Goal: Transaction & Acquisition: Purchase product/service

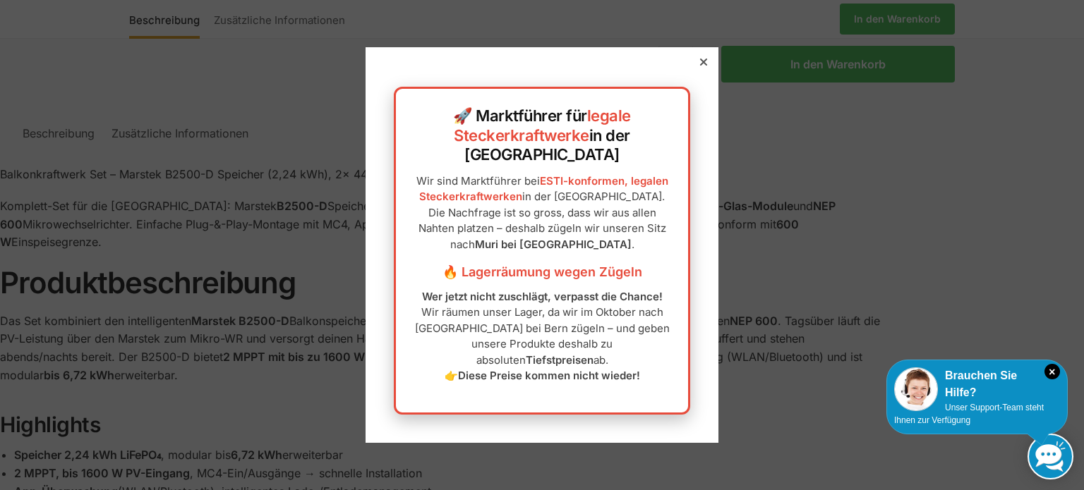
click at [700, 66] on icon at bounding box center [703, 62] width 7 height 7
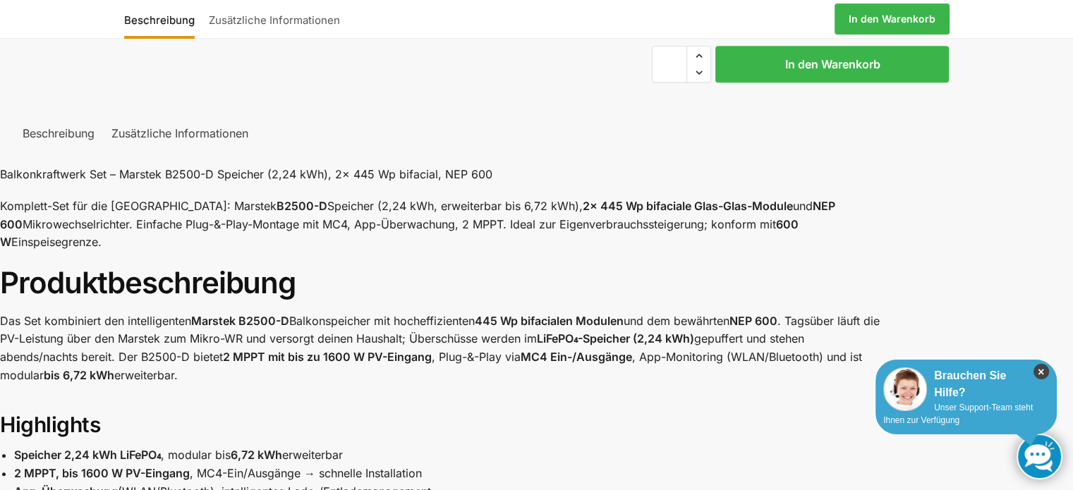
click at [1046, 370] on icon "×" at bounding box center [1042, 372] width 16 height 16
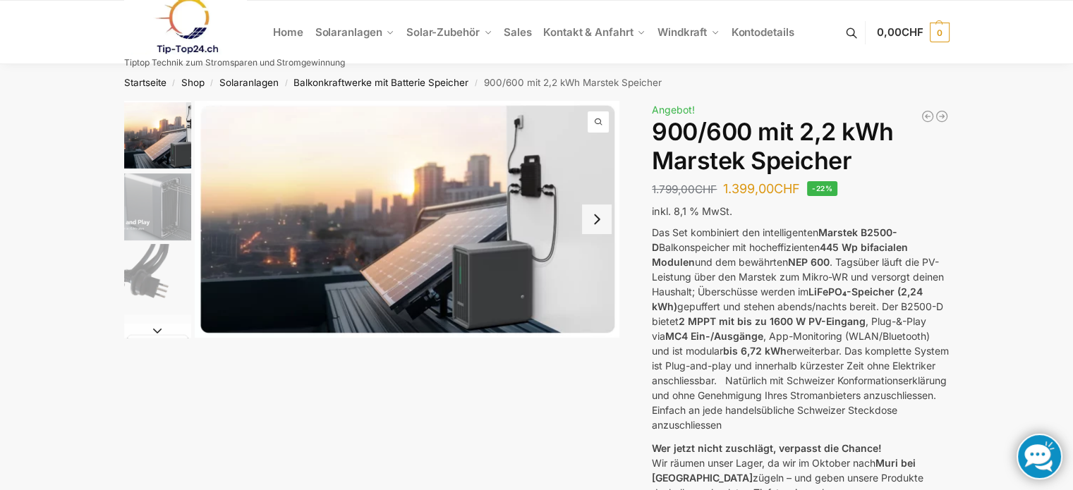
click at [87, 43] on ul "Home Solaranlagen Balkonkraftwerke Komplet-Sets mit Halterungen Balkon,Wand, Te…" at bounding box center [536, 33] width 1073 height 64
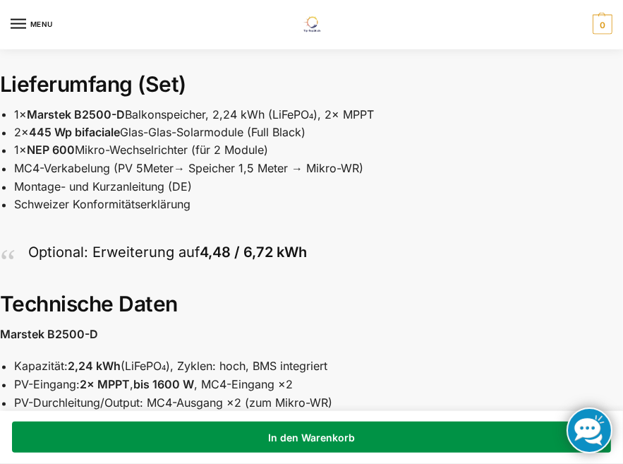
scroll to position [1434, 0]
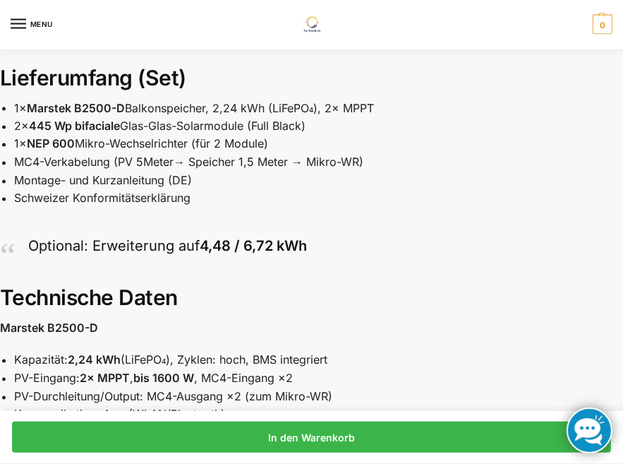
click at [601, 420] on link at bounding box center [590, 430] width 46 height 46
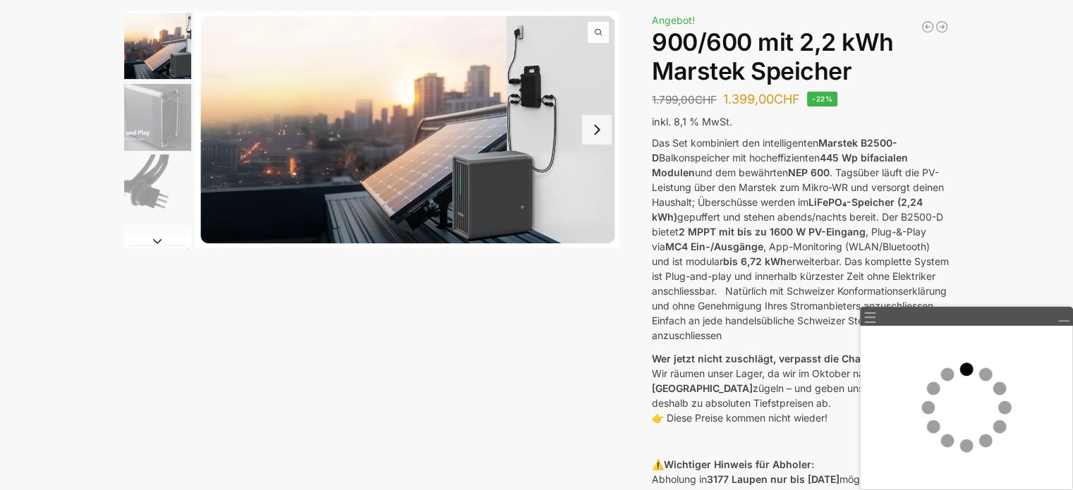
scroll to position [94, 0]
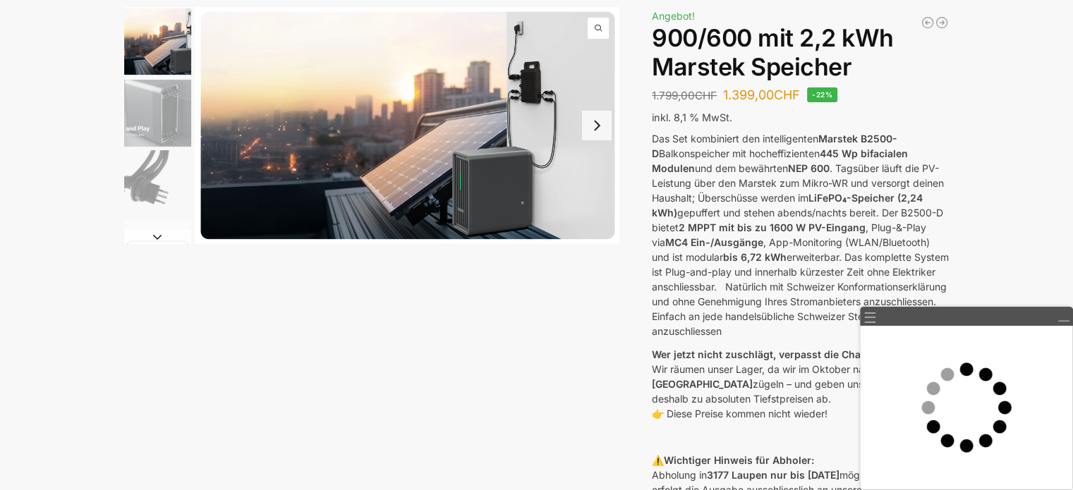
click at [138, 116] on img "2 / 8" at bounding box center [157, 113] width 67 height 67
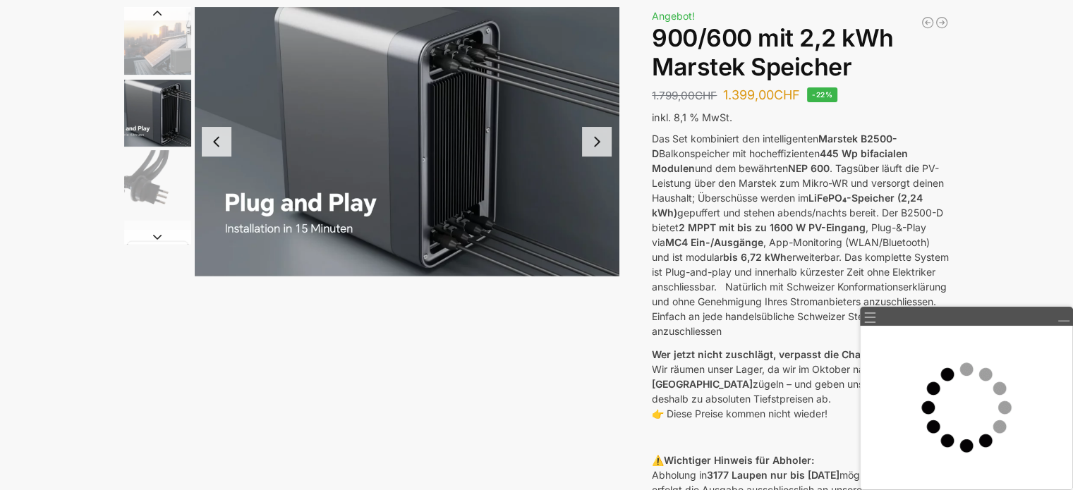
click at [159, 66] on img "1 / 8" at bounding box center [157, 41] width 67 height 69
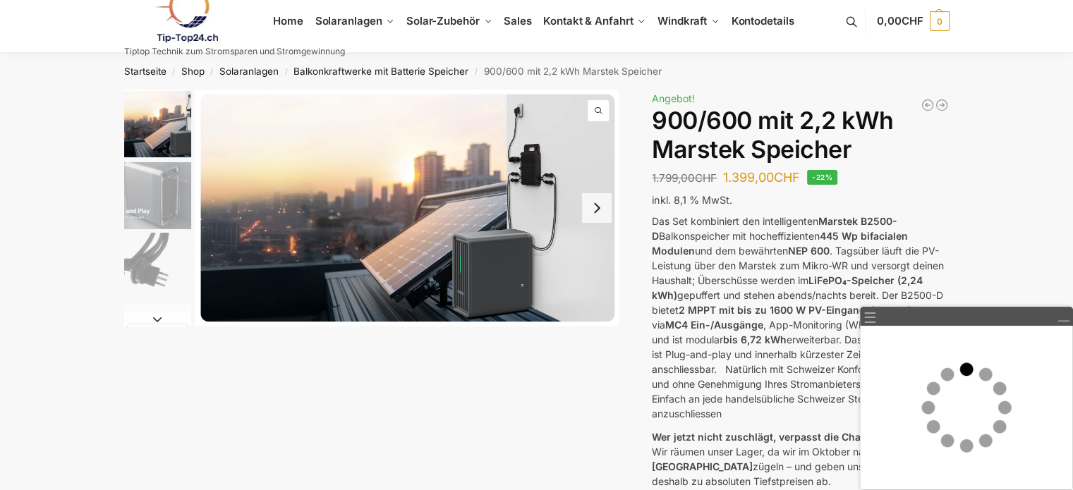
scroll to position [0, 0]
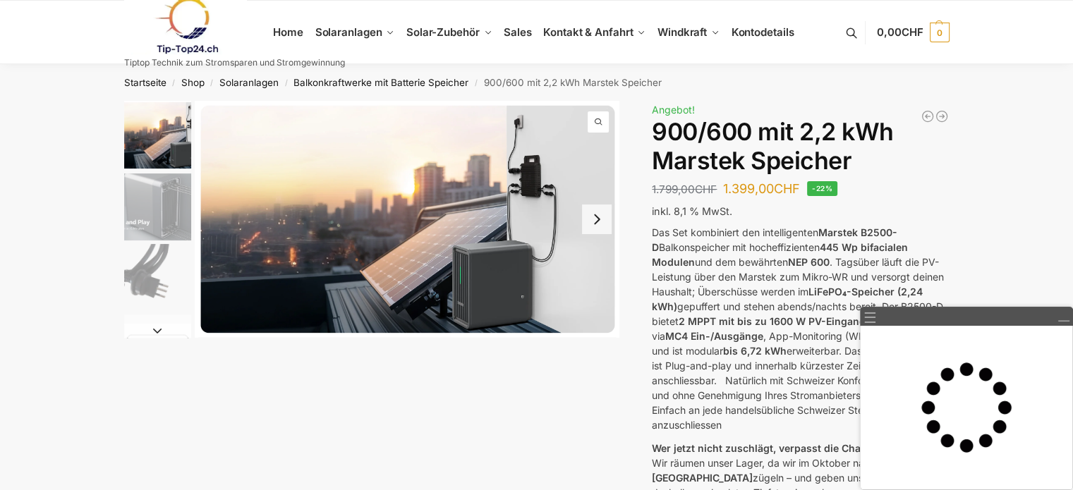
click at [141, 138] on img "1 / 8" at bounding box center [157, 135] width 67 height 69
click at [148, 212] on img "2 / 8" at bounding box center [157, 207] width 67 height 67
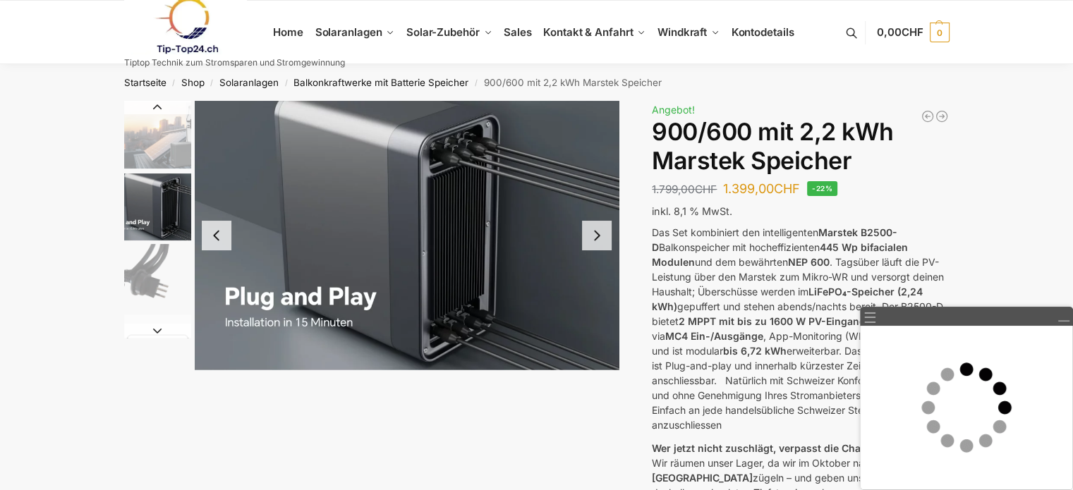
click at [174, 129] on img "1 / 8" at bounding box center [157, 135] width 67 height 69
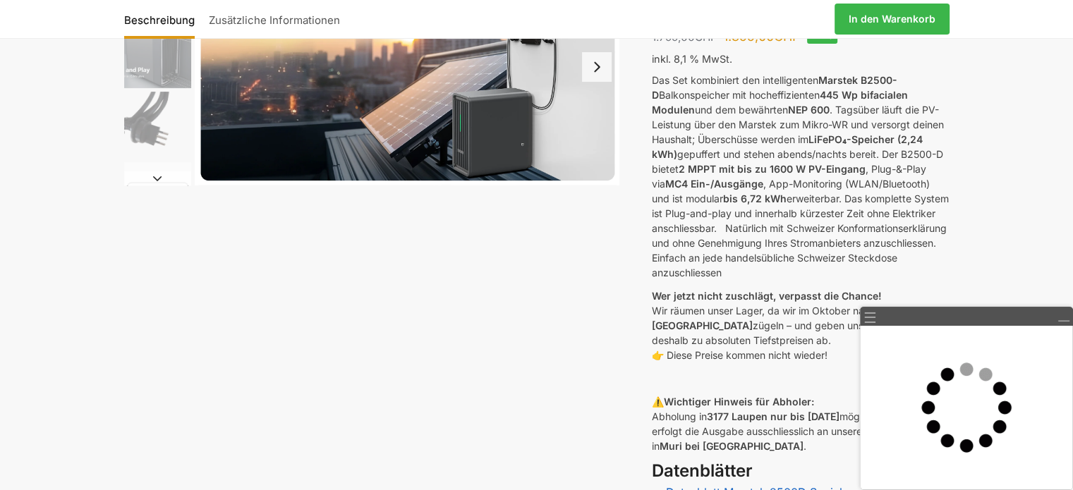
scroll to position [164, 0]
